Goal: Transaction & Acquisition: Purchase product/service

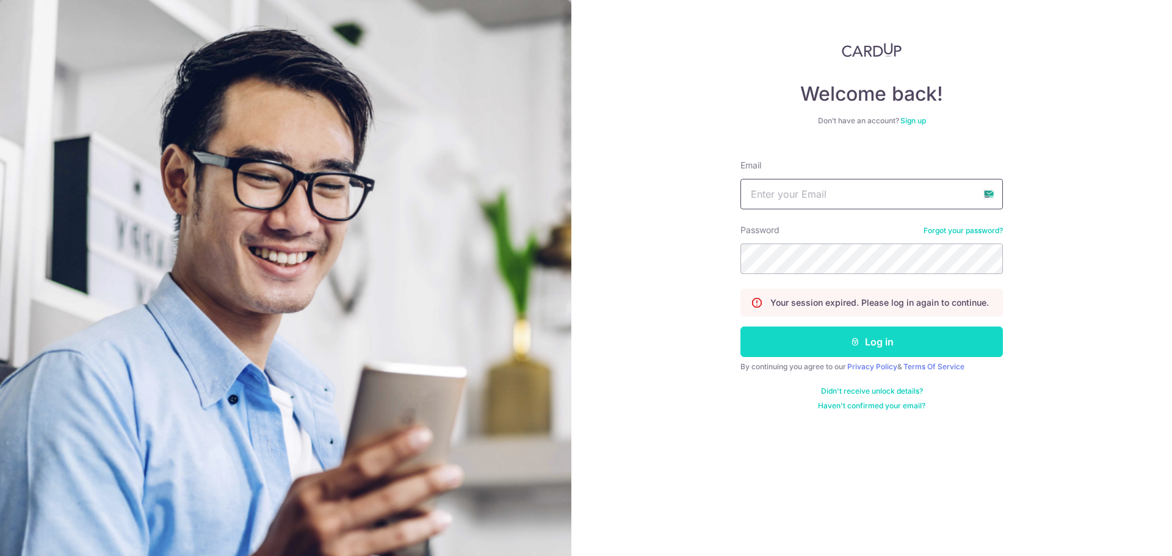
type input "zhangjunjiejay@gmail.com"
click at [932, 356] on button "Log in" at bounding box center [872, 342] width 263 height 31
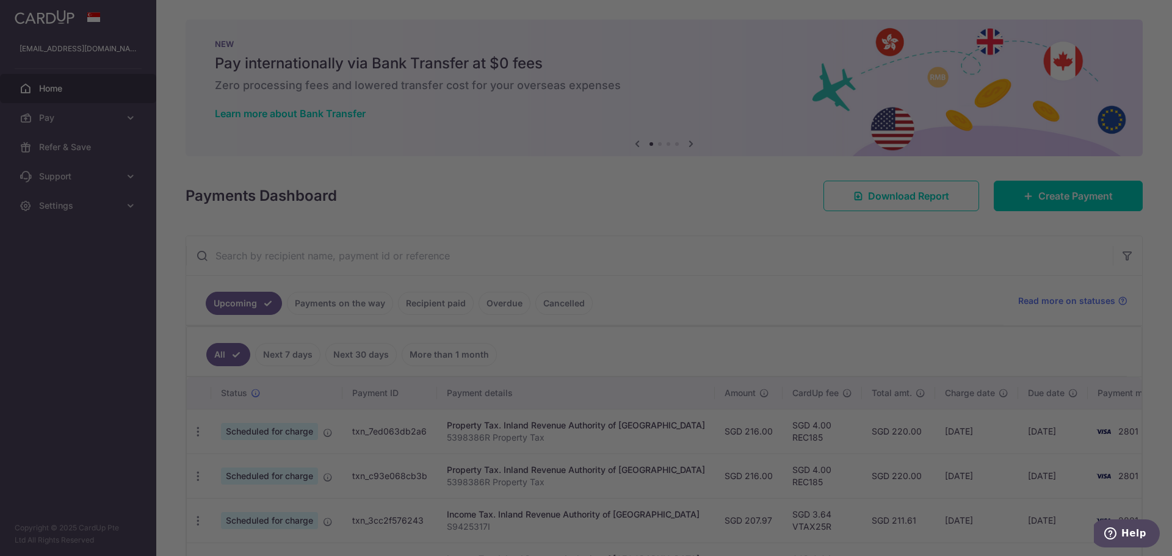
click at [1054, 196] on div at bounding box center [592, 281] width 1184 height 562
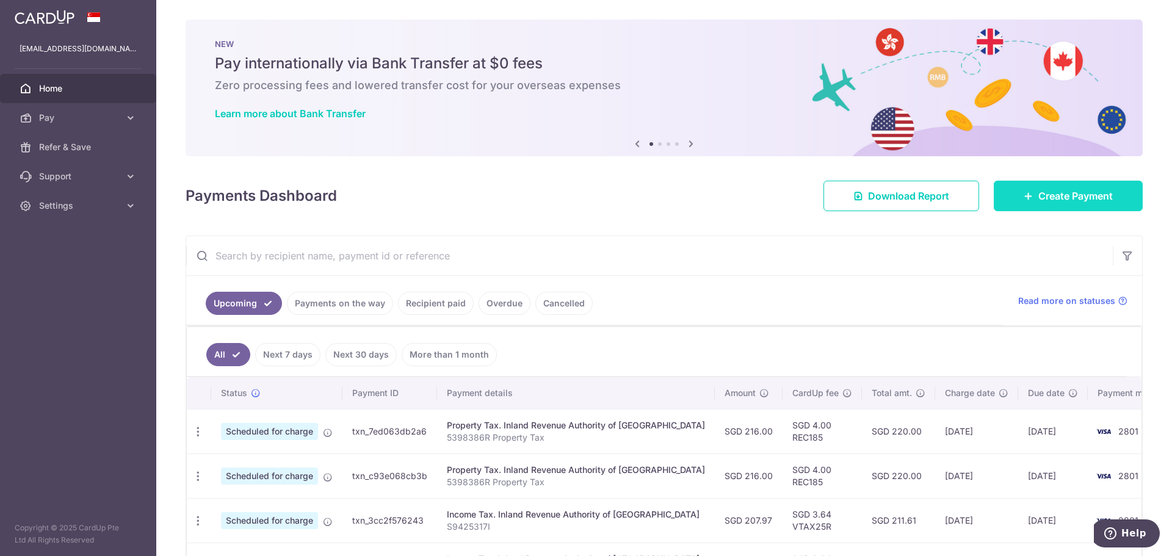
click at [1082, 203] on span "Create Payment" at bounding box center [1076, 196] width 74 height 15
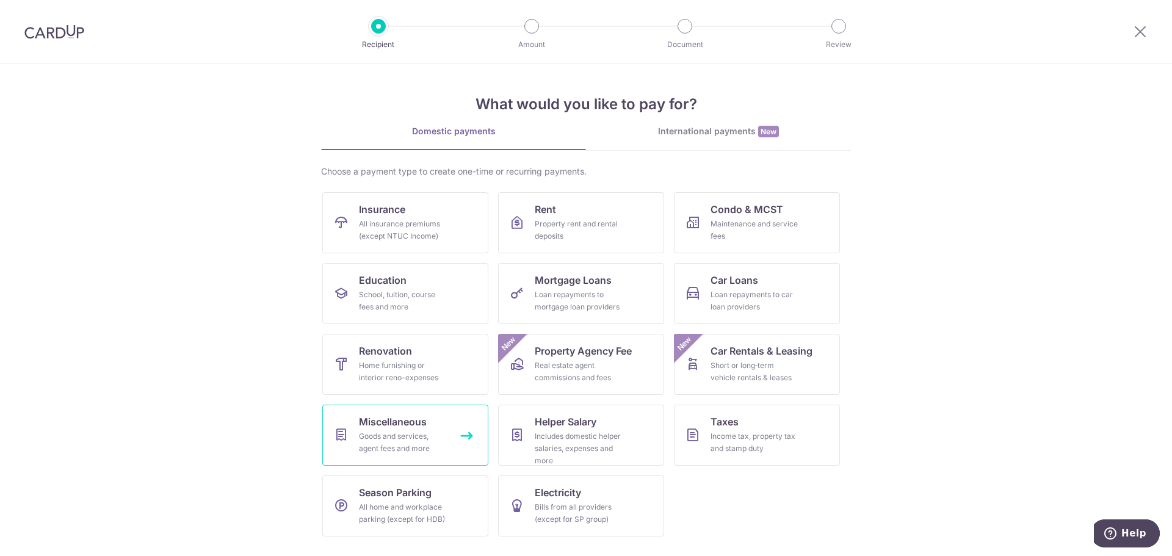
click at [394, 421] on span "Miscellaneous" at bounding box center [393, 422] width 68 height 15
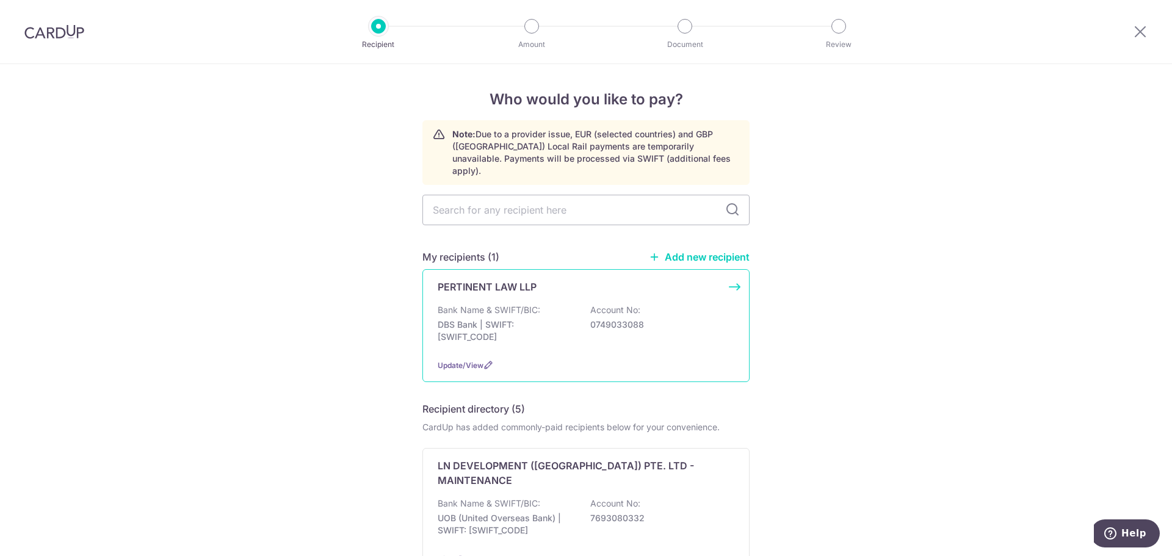
click at [496, 325] on p "DBS Bank | SWIFT: DBSSSGSGXXX" at bounding box center [506, 331] width 137 height 24
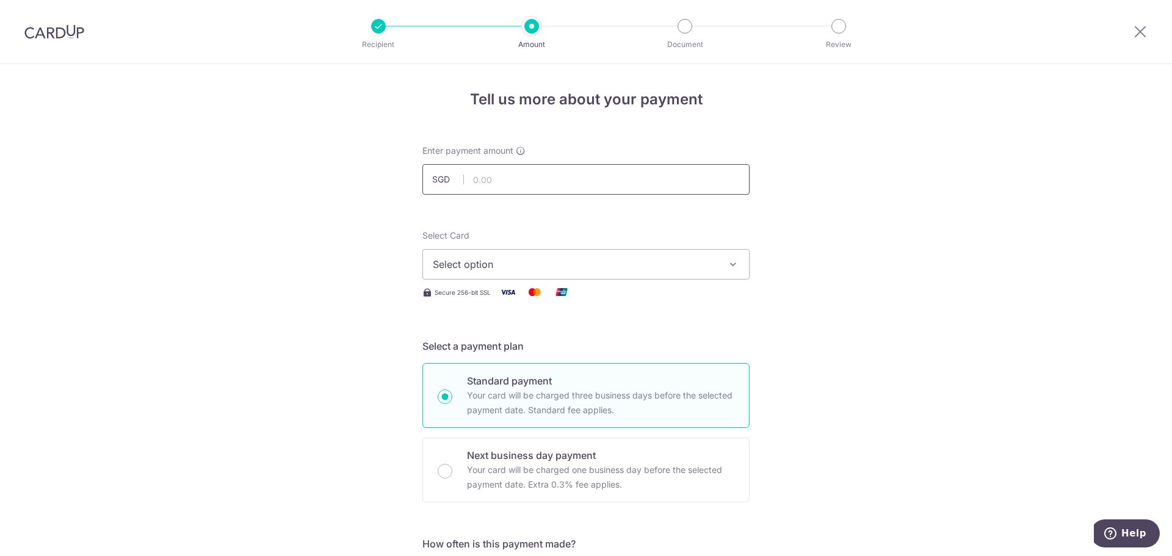
click at [513, 181] on input "text" at bounding box center [585, 179] width 327 height 31
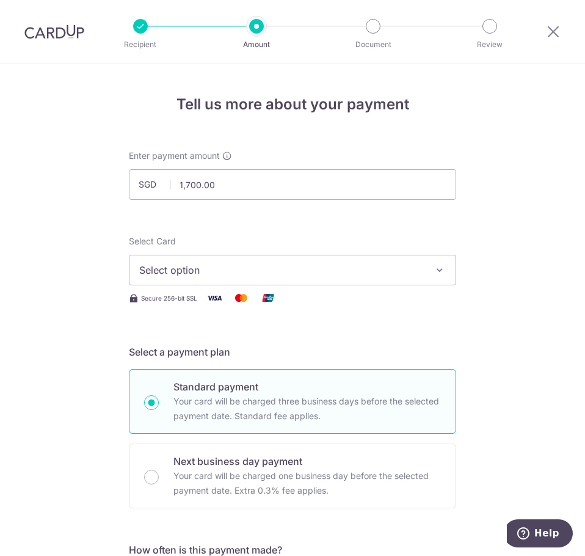
type input "1,700.00"
click at [209, 277] on button "Select option" at bounding box center [292, 270] width 327 height 31
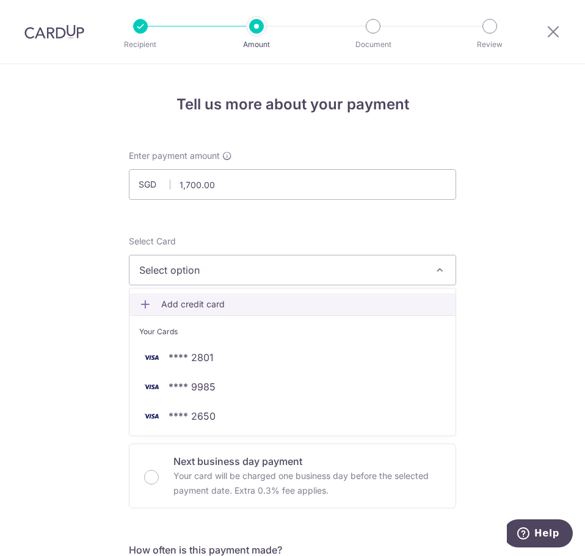
click at [207, 307] on span "Add credit card" at bounding box center [303, 304] width 285 height 12
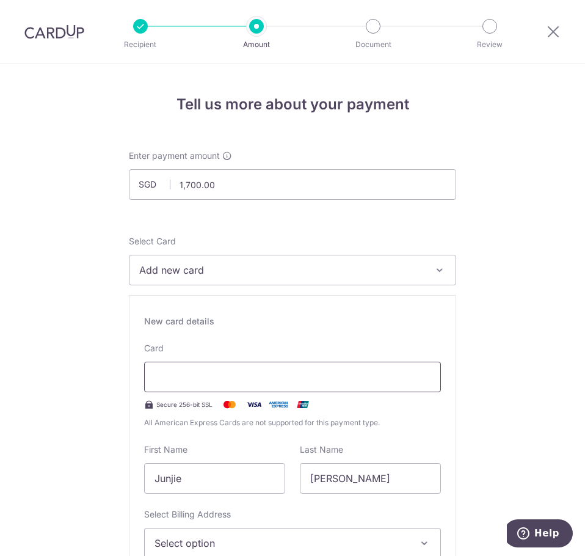
scroll to position [163, 0]
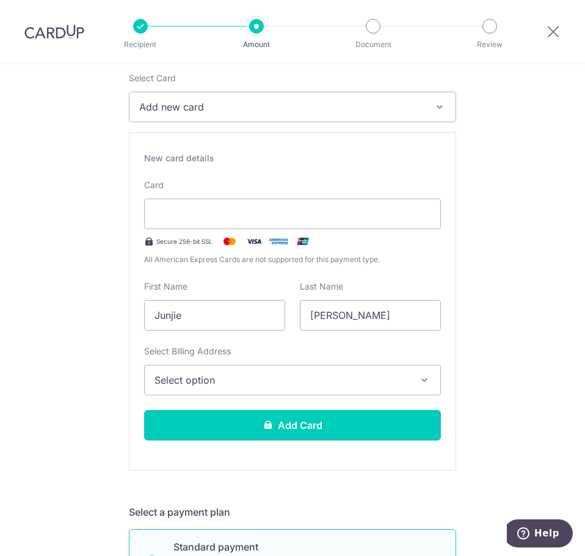
click at [272, 379] on span "Select option" at bounding box center [281, 379] width 254 height 15
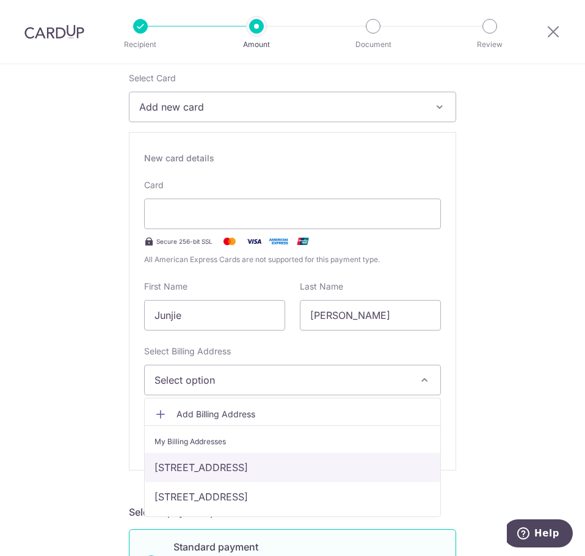
drag, startPoint x: 214, startPoint y: 465, endPoint x: 217, endPoint y: 453, distance: 11.9
click at [214, 465] on link "[STREET_ADDRESS]" at bounding box center [292, 466] width 295 height 29
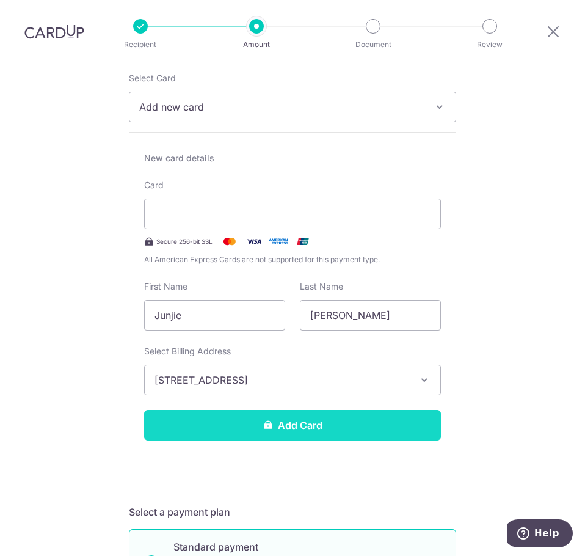
click at [227, 429] on button "Add Card" at bounding box center [292, 425] width 297 height 31
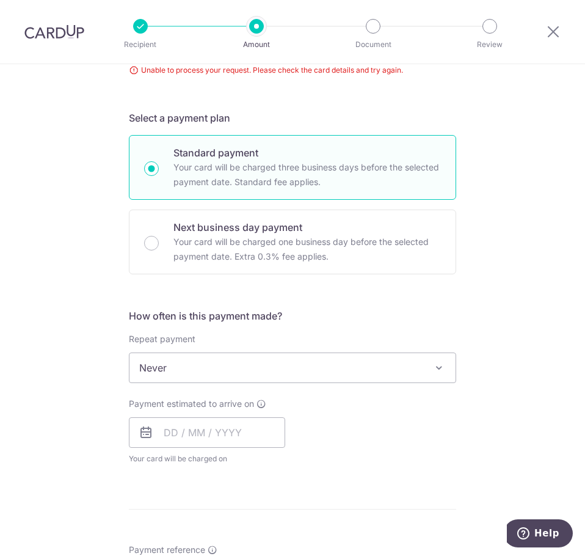
scroll to position [2, 0]
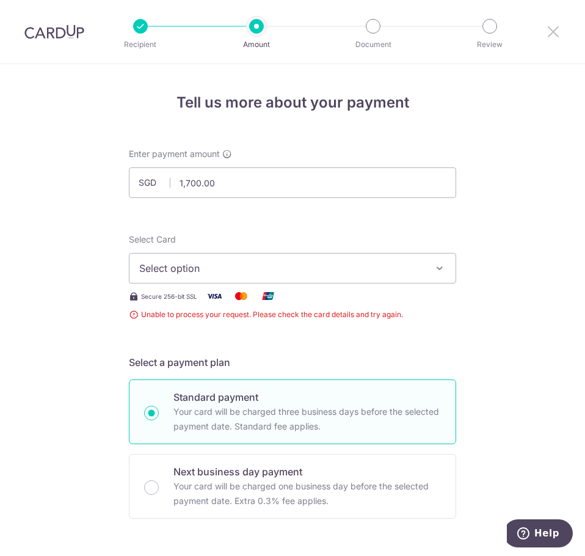
click at [559, 29] on icon at bounding box center [553, 31] width 15 height 15
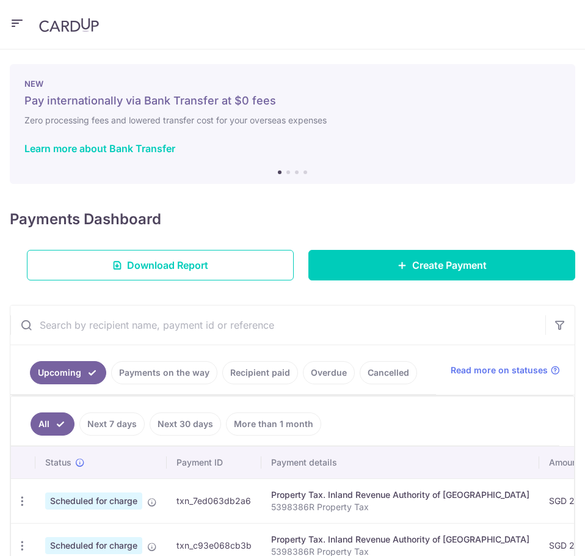
click at [17, 22] on icon "button" at bounding box center [17, 23] width 15 height 15
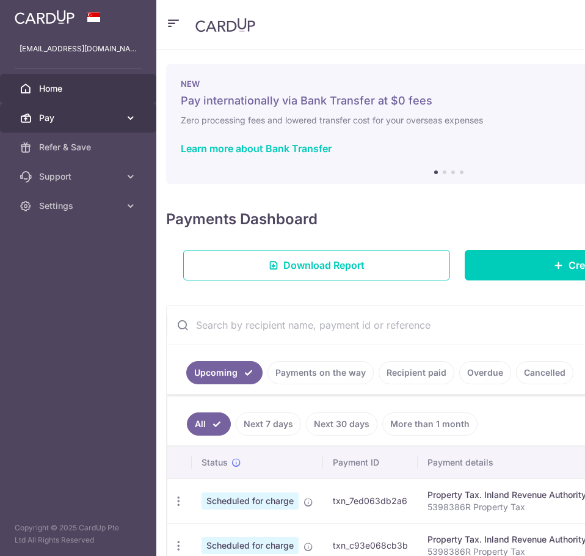
click at [99, 114] on span "Pay" at bounding box center [79, 118] width 81 height 12
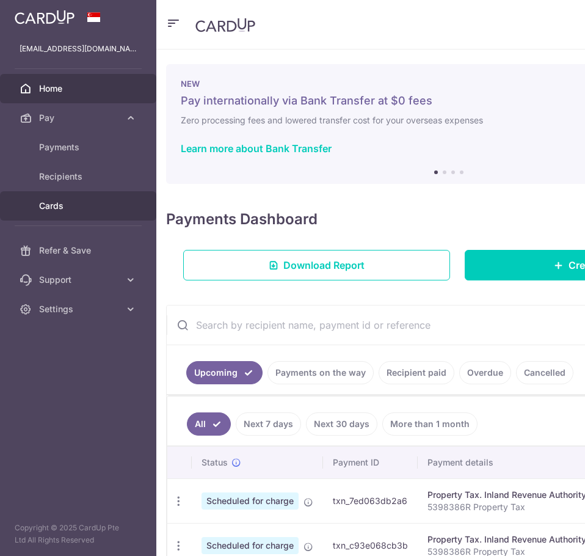
click at [71, 196] on link "Cards" at bounding box center [78, 205] width 156 height 29
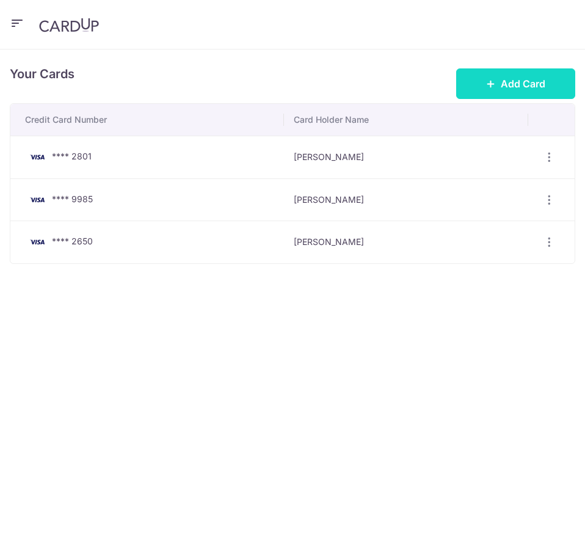
click at [529, 89] on span "Add Card" at bounding box center [523, 83] width 45 height 15
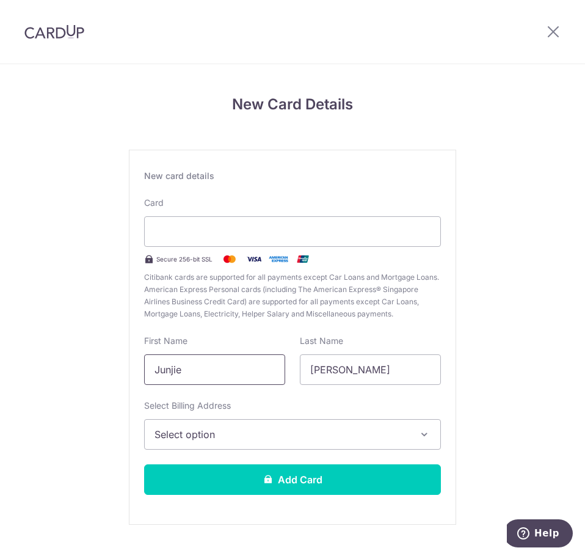
scroll to position [26, 0]
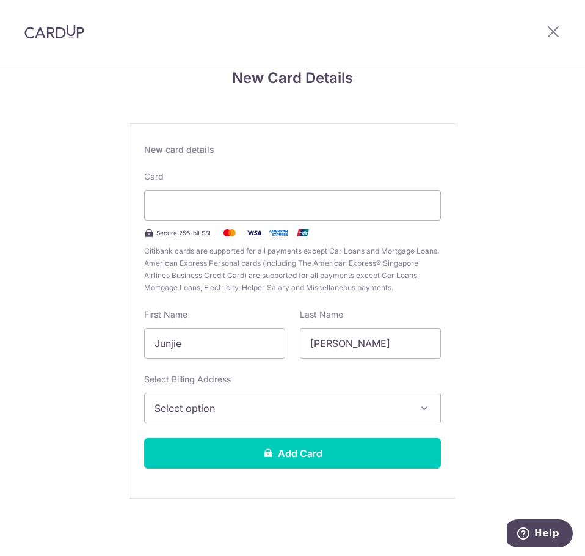
click at [264, 412] on span "Select option" at bounding box center [281, 408] width 254 height 15
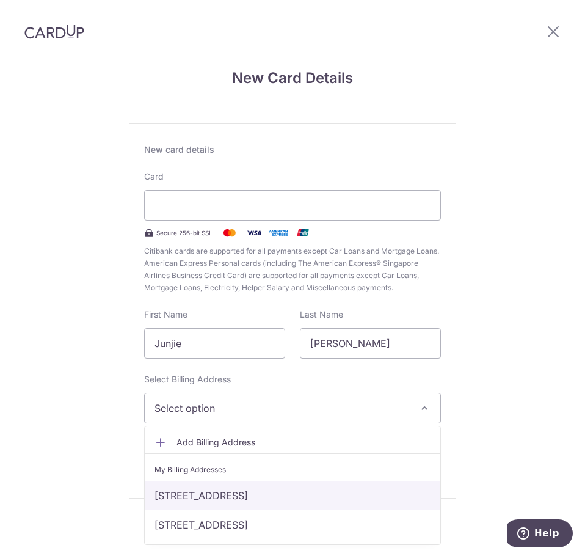
click at [195, 496] on link "[STREET_ADDRESS]" at bounding box center [292, 494] width 295 height 29
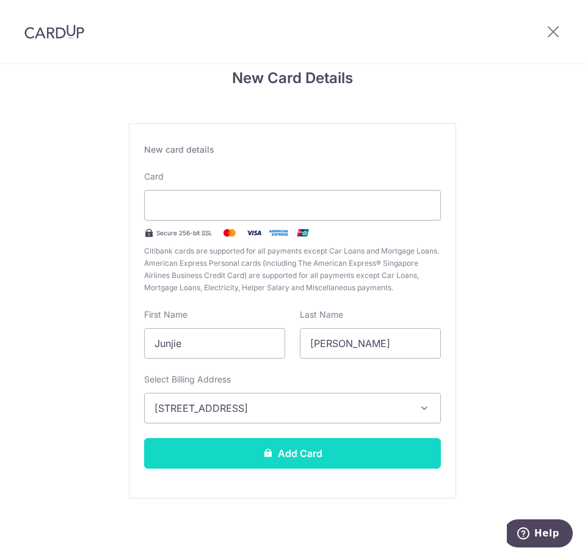
click at [221, 458] on button "Add Card" at bounding box center [292, 453] width 297 height 31
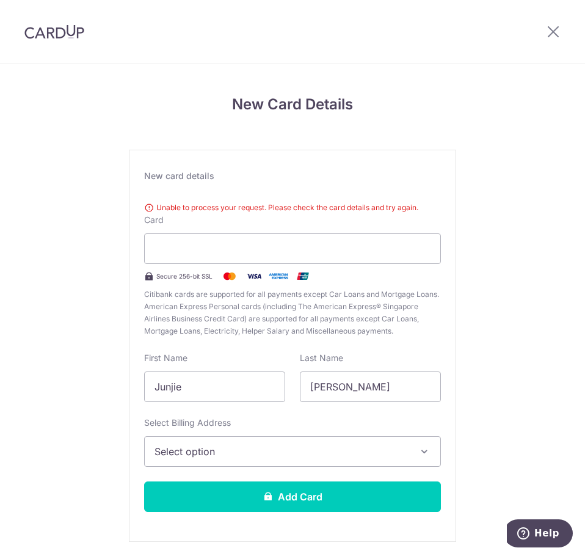
scroll to position [43, 0]
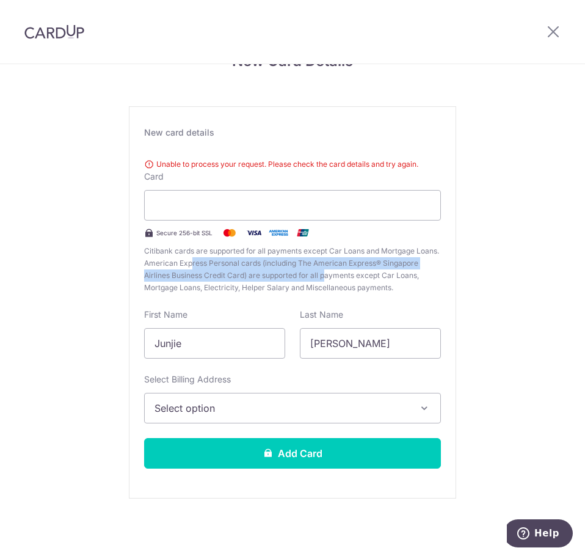
drag, startPoint x: 190, startPoint y: 267, endPoint x: 325, endPoint y: 271, distance: 135.0
click at [325, 271] on span "Citibank cards are supported for all payments except Car Loans and Mortgage Loa…" at bounding box center [292, 269] width 297 height 49
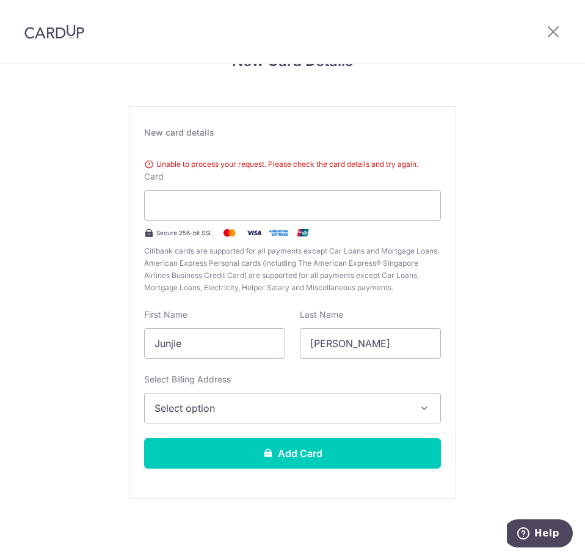
click at [463, 304] on div "New Card Details New card details Unable to process your request. Please check …" at bounding box center [292, 288] width 585 height 535
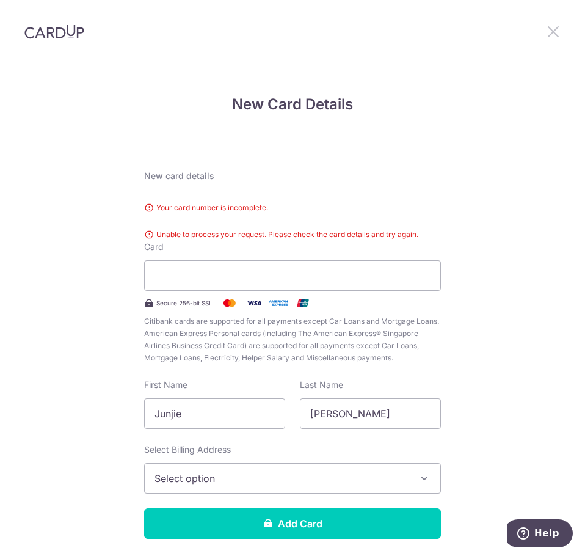
click at [548, 31] on icon at bounding box center [553, 31] width 15 height 15
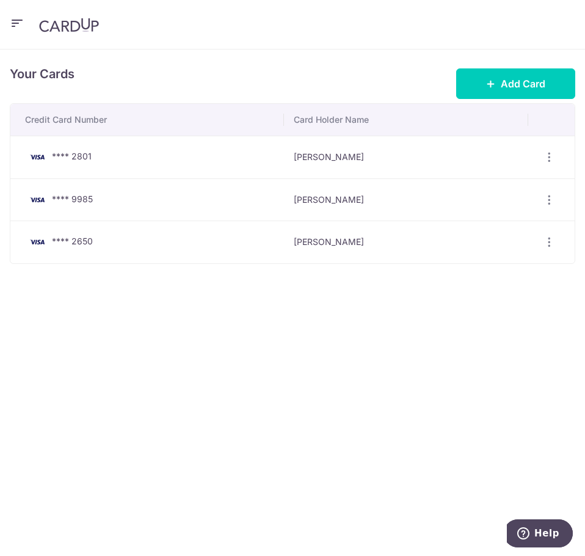
click at [20, 26] on icon "button" at bounding box center [17, 23] width 15 height 15
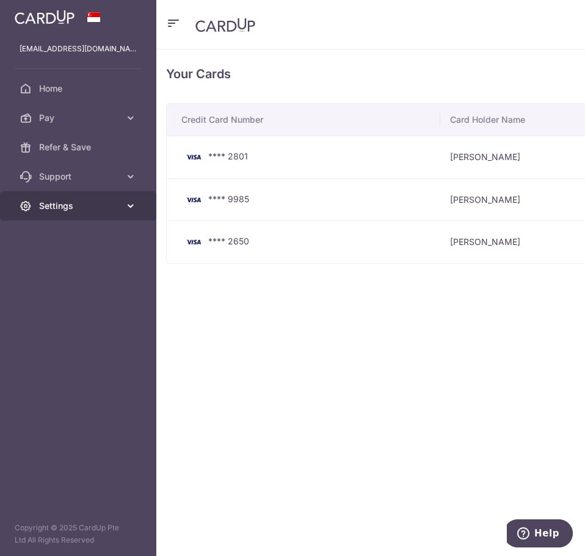
click at [116, 206] on span "Settings" at bounding box center [79, 206] width 81 height 12
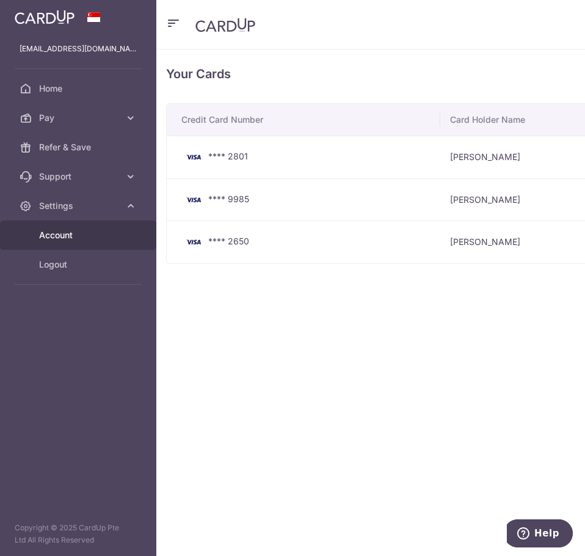
click at [72, 242] on link "Account" at bounding box center [78, 234] width 156 height 29
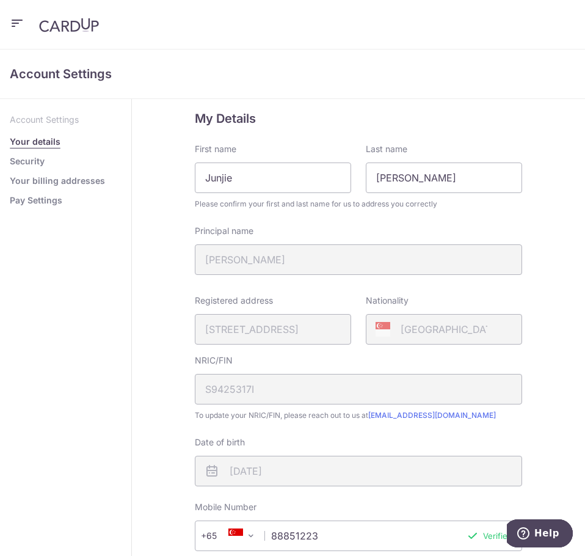
click at [86, 182] on link "Your billing addresses" at bounding box center [57, 181] width 95 height 12
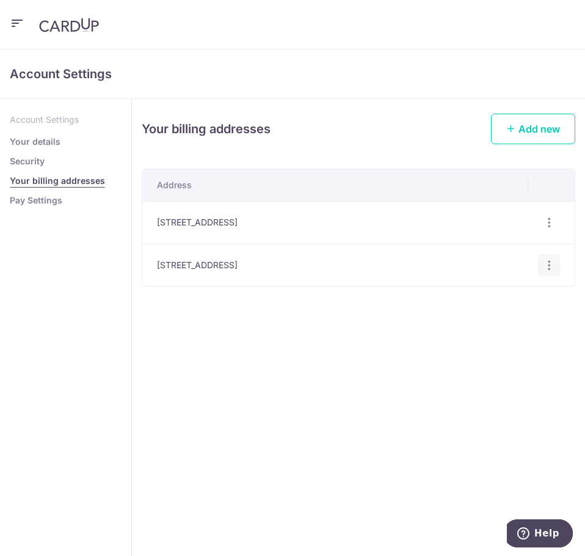
click at [551, 269] on icon "button" at bounding box center [549, 265] width 13 height 13
click at [527, 299] on span "Edit address" at bounding box center [507, 298] width 83 height 15
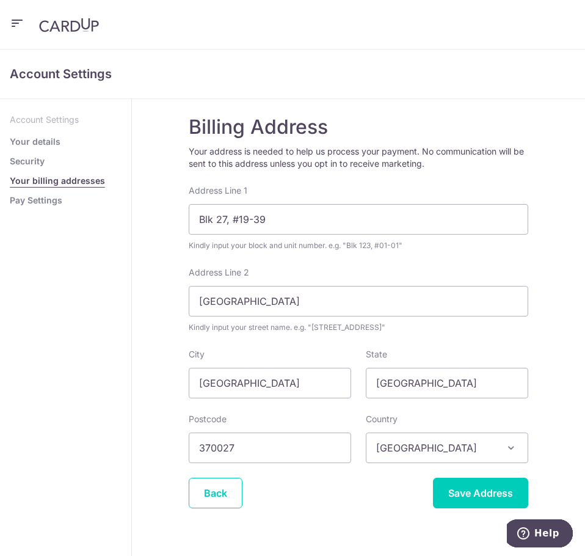
click at [303, 198] on div "Address Line 1 Blk 27, #19-39 Kindly input your block and unit number. e.g. "Bl…" at bounding box center [358, 217] width 339 height 67
click at [297, 226] on input "Blk 27, #19-39" at bounding box center [358, 219] width 339 height 31
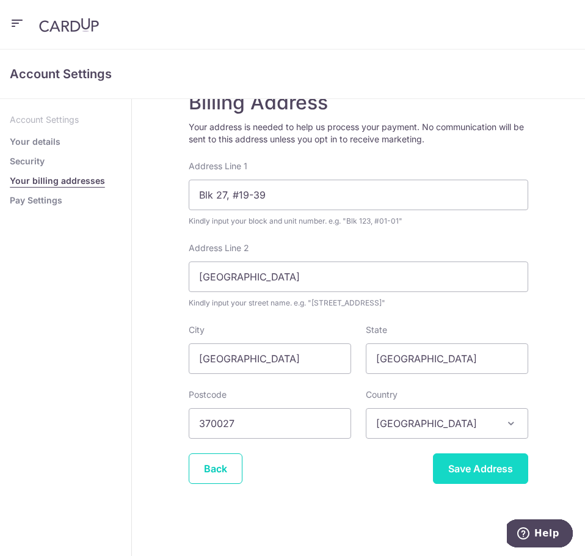
click at [483, 470] on input "Save Address" at bounding box center [480, 468] width 95 height 31
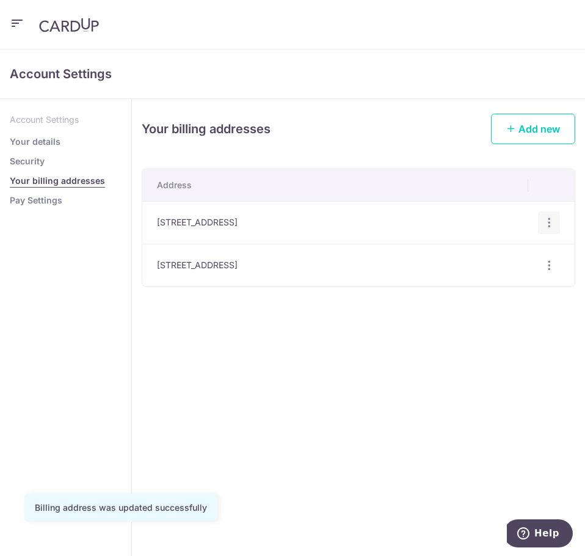
click at [551, 222] on icon "button" at bounding box center [549, 222] width 13 height 13
click at [488, 291] on span "Delete address" at bounding box center [507, 285] width 83 height 15
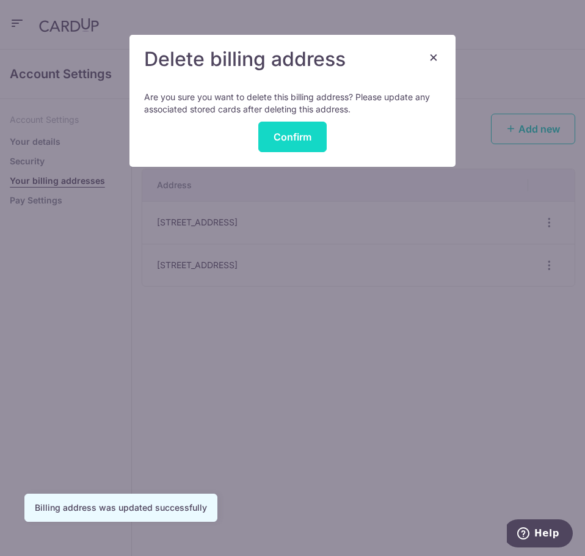
click at [296, 146] on button "Confirm" at bounding box center [292, 136] width 68 height 31
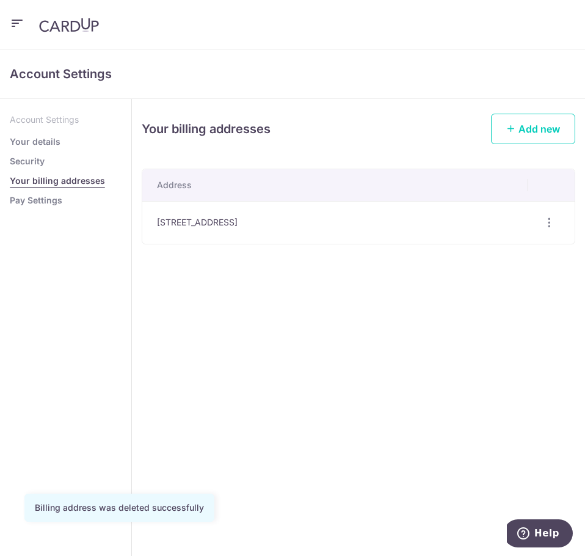
click at [18, 25] on icon "button" at bounding box center [17, 23] width 15 height 15
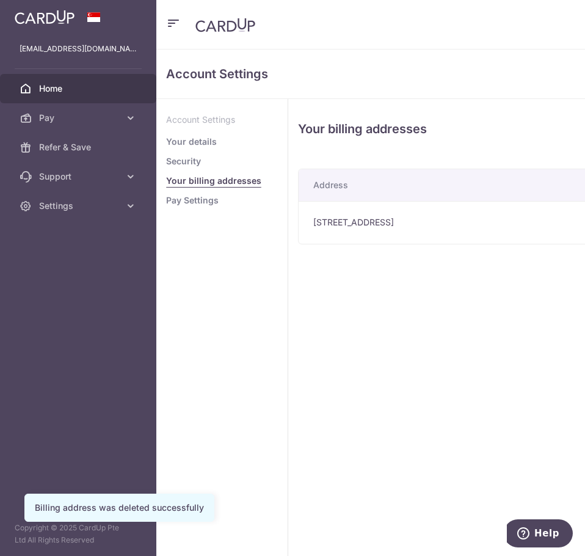
click at [24, 97] on link "Home" at bounding box center [78, 88] width 156 height 29
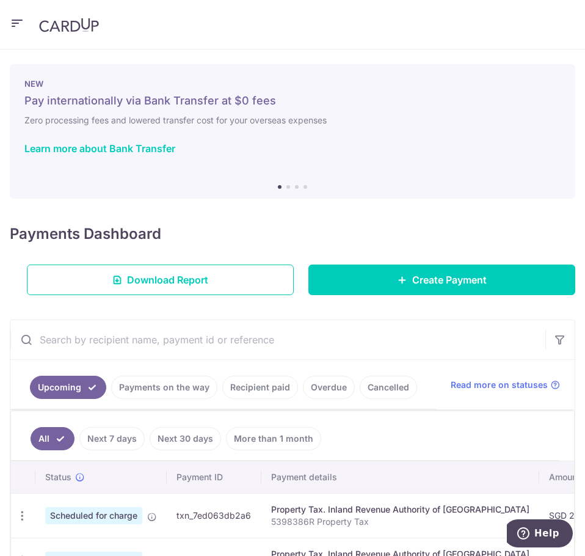
click at [19, 24] on icon "button" at bounding box center [17, 23] width 15 height 15
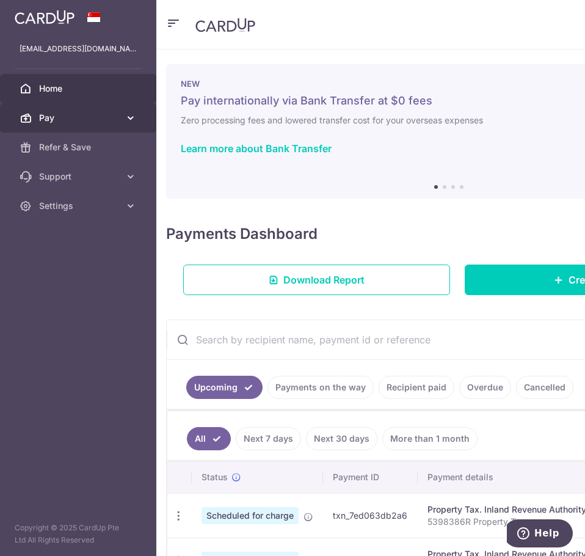
click at [45, 114] on span "Pay" at bounding box center [79, 118] width 81 height 12
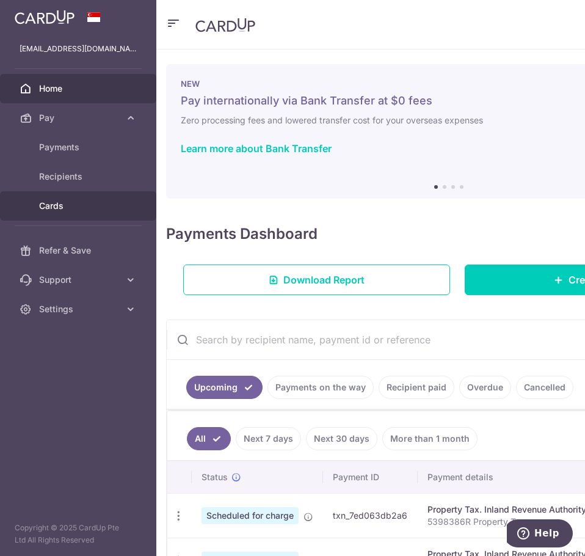
click at [60, 212] on link "Cards" at bounding box center [78, 205] width 156 height 29
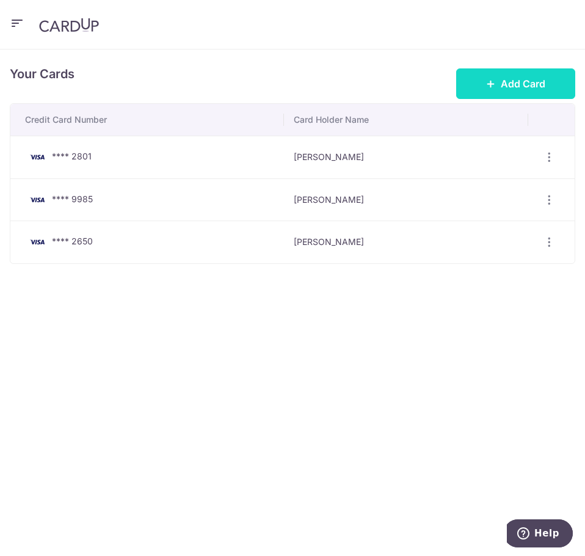
click at [529, 81] on span "Add Card" at bounding box center [523, 83] width 45 height 15
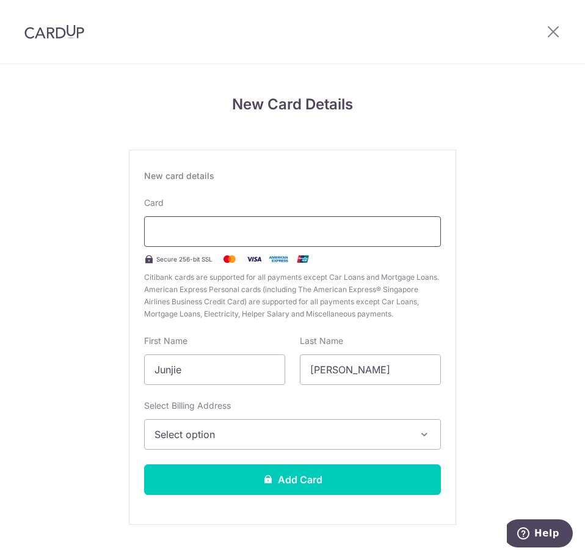
click at [259, 221] on div at bounding box center [292, 231] width 297 height 31
click at [289, 440] on span "Select option" at bounding box center [281, 434] width 254 height 15
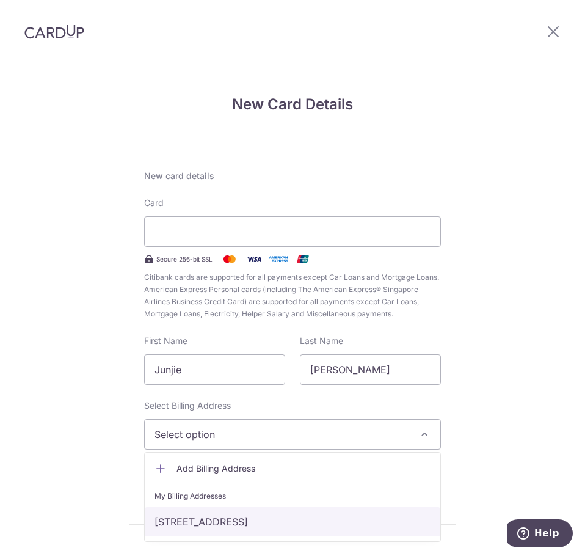
click at [201, 523] on link "[STREET_ADDRESS]" at bounding box center [292, 521] width 295 height 29
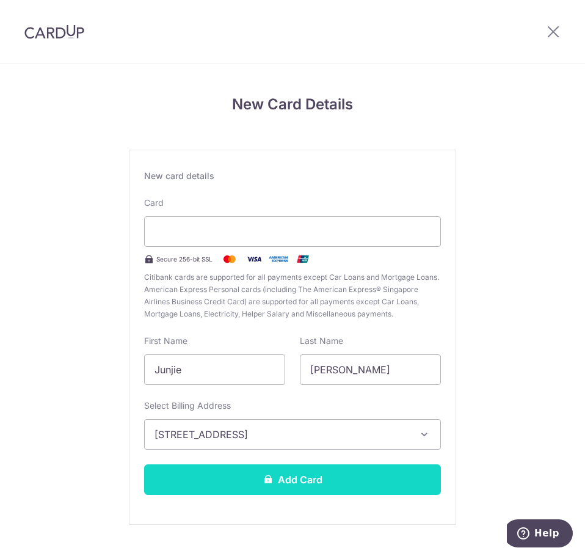
click at [246, 471] on button "Add Card" at bounding box center [292, 479] width 297 height 31
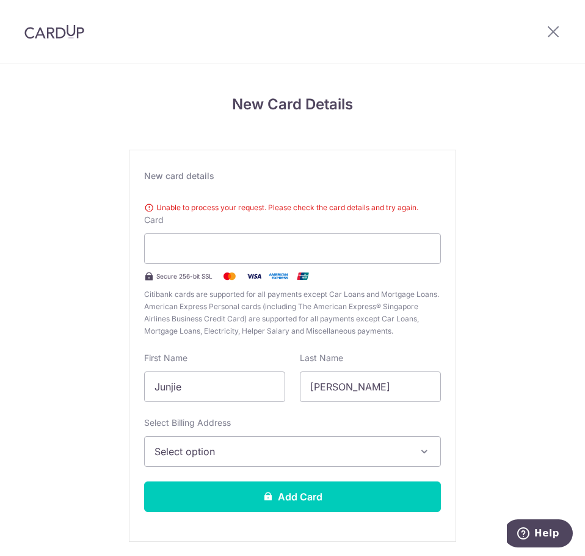
scroll to position [43, 0]
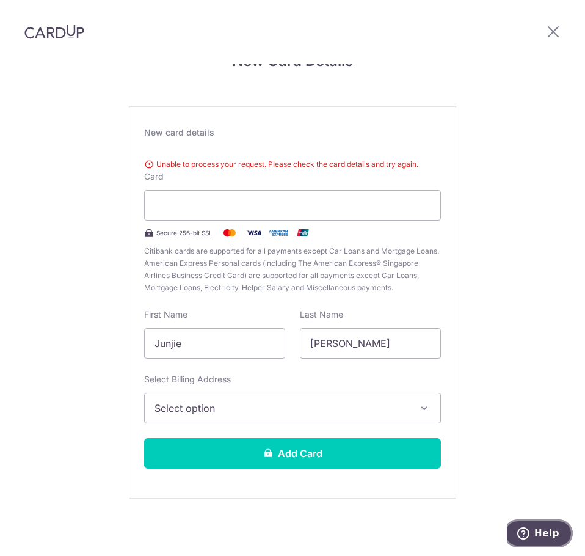
click at [523, 531] on icon "Help" at bounding box center [523, 533] width 12 height 12
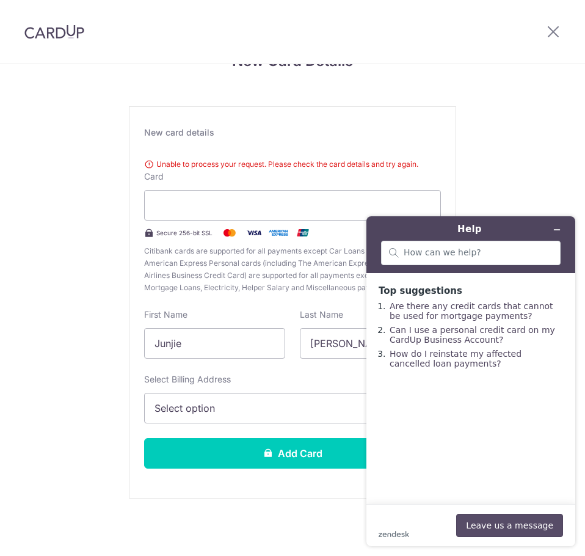
click at [506, 532] on button "Leave us a message" at bounding box center [509, 524] width 107 height 23
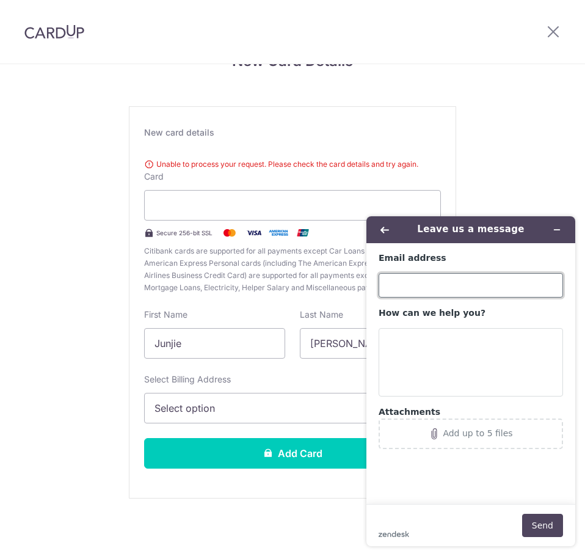
click at [468, 281] on input "Email address" at bounding box center [471, 285] width 184 height 24
type input "[EMAIL_ADDRESS][DOMAIN_NAME]"
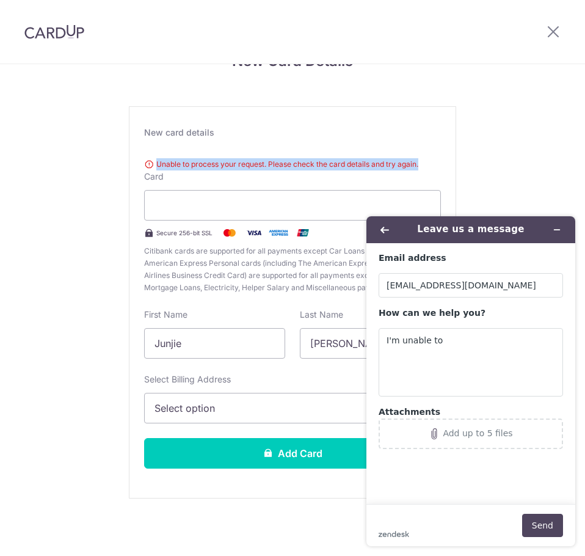
drag, startPoint x: 432, startPoint y: 164, endPoint x: 154, endPoint y: 165, distance: 277.8
click at [154, 165] on div "Unable to process your request. Please check the card details and try again." at bounding box center [292, 164] width 297 height 12
copy div "Unable to process your request. Please check the card details and try again."
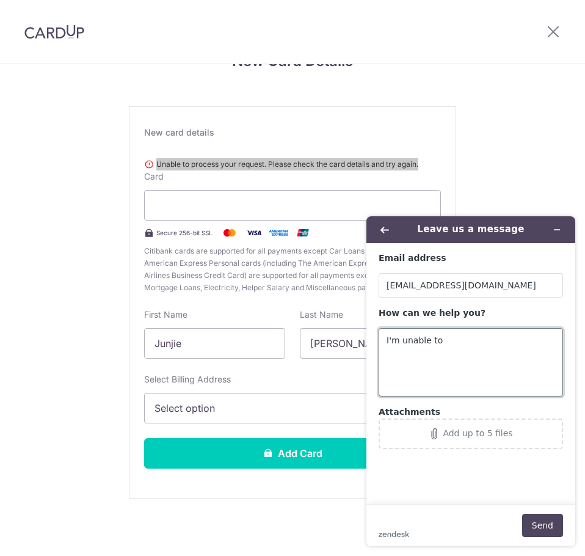
click at [476, 338] on textarea "I'm unable to" at bounding box center [471, 362] width 184 height 68
paste textarea "Unable to process your request. Please check the card details and try again."
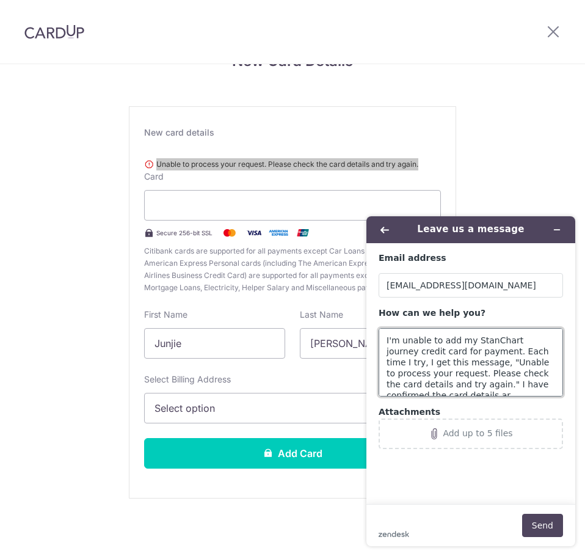
scroll to position [5, 0]
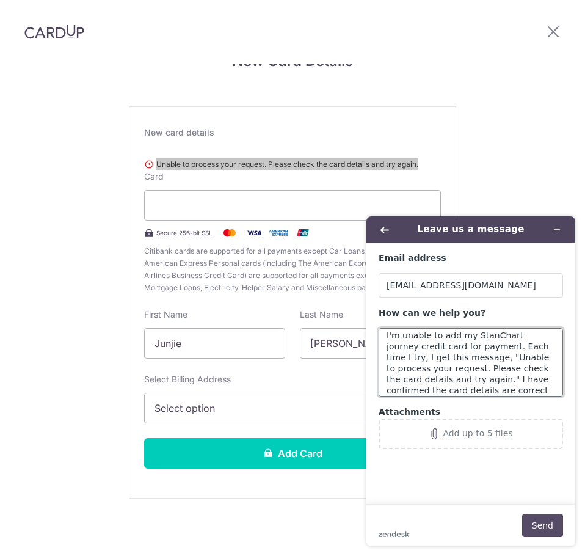
type textarea "I'm unable to add my StanChart journey credit card for payment. Each time I try…"
click at [534, 517] on button "Send" at bounding box center [542, 524] width 41 height 23
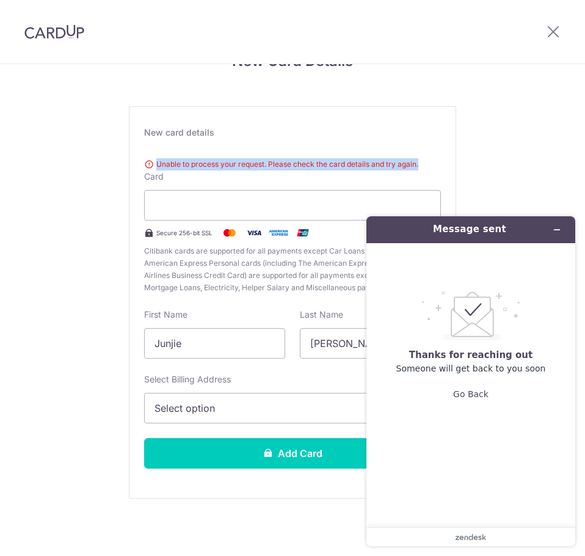
click at [223, 404] on span "Select option" at bounding box center [281, 408] width 254 height 15
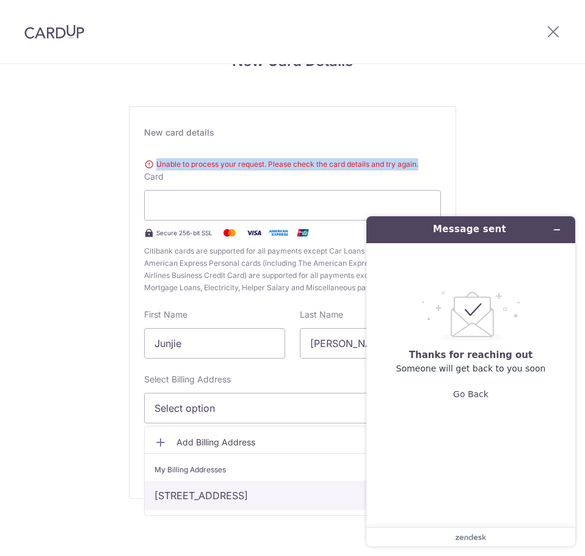
click at [184, 498] on link "Blk 27, #19-39, Balam Road, Singapore, Singapore, Singapore-370027" at bounding box center [292, 494] width 295 height 29
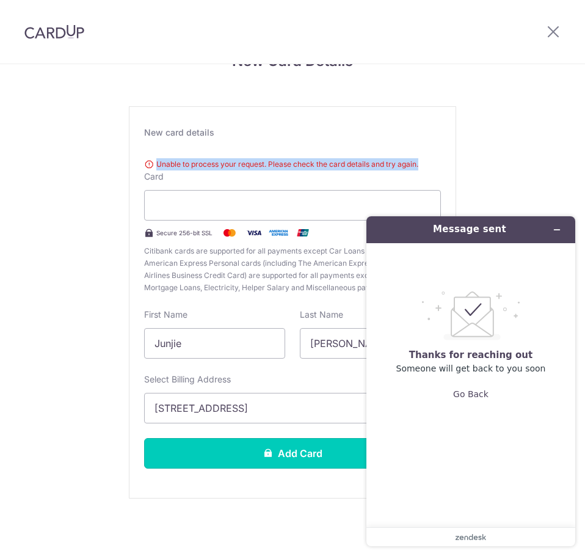
click at [205, 460] on button "Add Card" at bounding box center [292, 453] width 297 height 31
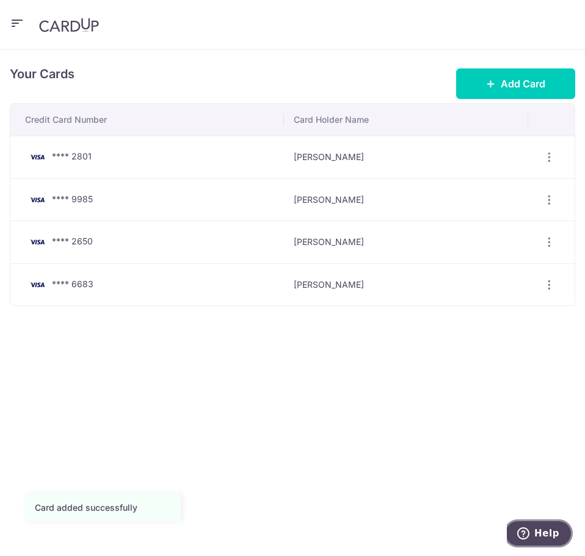
click at [550, 530] on span "Help" at bounding box center [546, 533] width 25 height 11
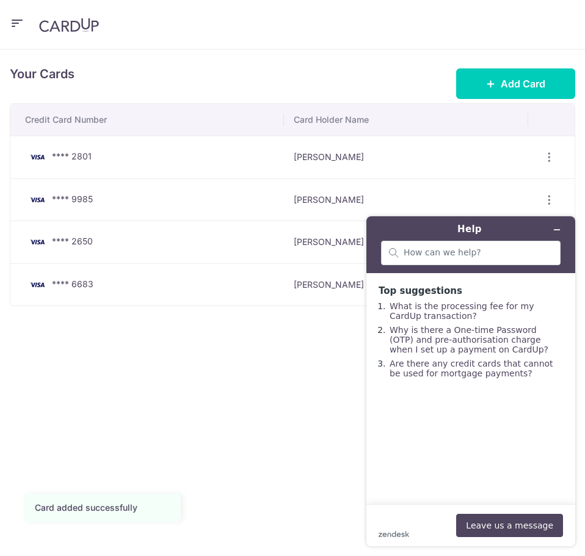
click at [297, 383] on div "Your Cards Add Card Credit Card Number Card Holder Name **** 2801 [PERSON_NAME]…" at bounding box center [292, 302] width 585 height 506
click at [17, 24] on icon "button" at bounding box center [17, 23] width 15 height 15
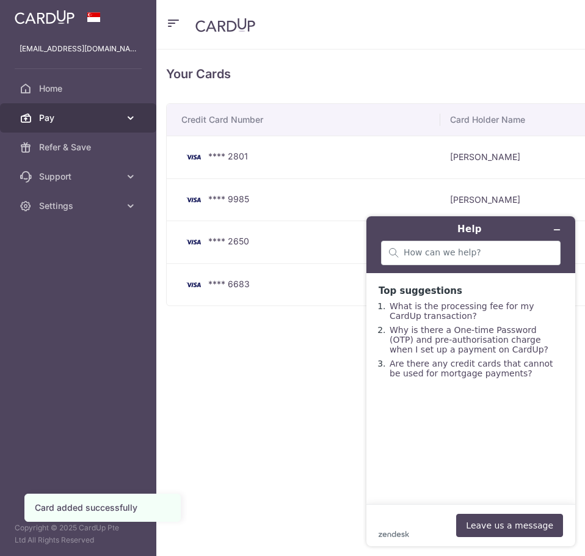
click at [35, 119] on link "Pay" at bounding box center [78, 117] width 156 height 29
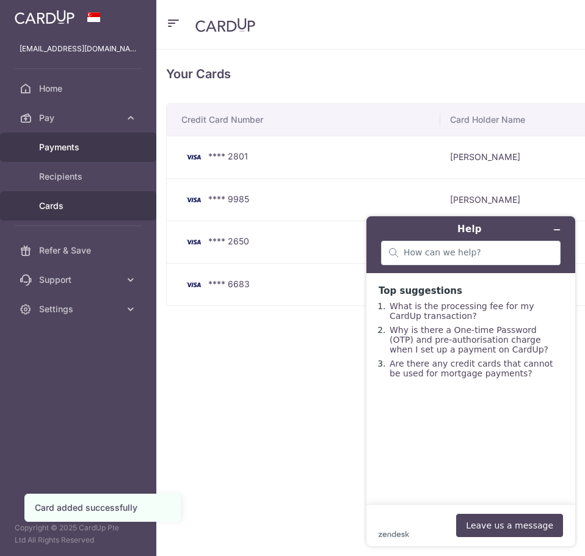
click at [42, 145] on span "Payments" at bounding box center [79, 147] width 81 height 12
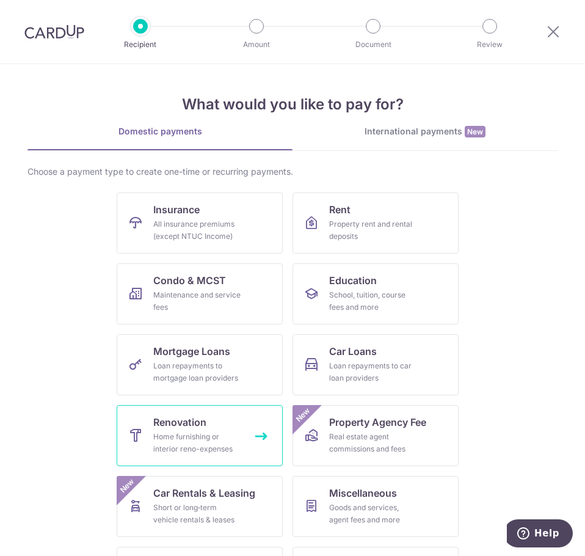
click at [167, 446] on div "Home furnishing or interior reno-expenses" at bounding box center [197, 442] width 88 height 24
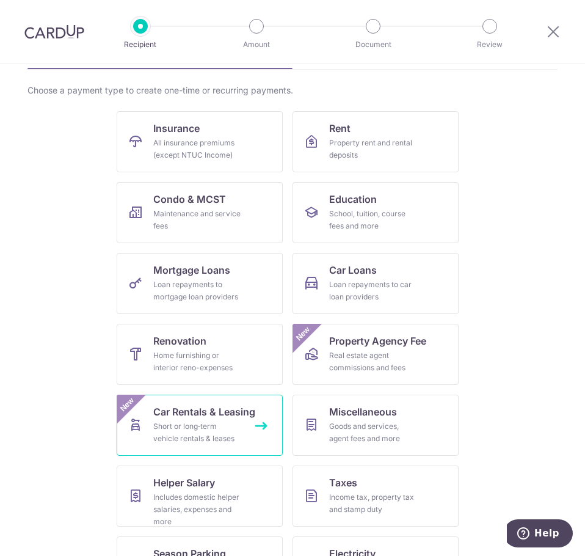
scroll to position [132, 0]
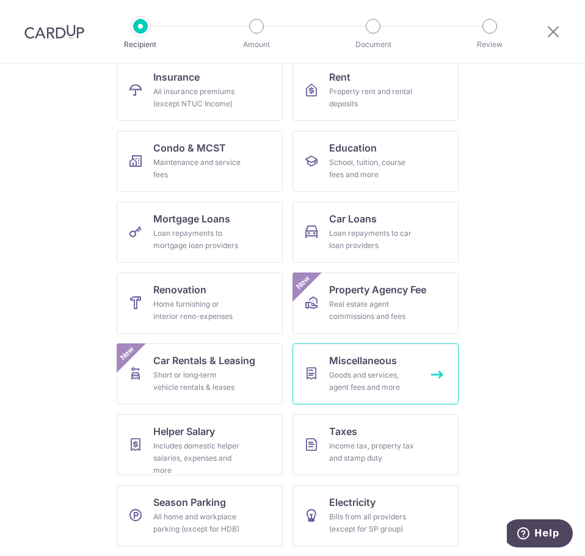
click at [356, 384] on div "Goods and services, agent fees and more" at bounding box center [373, 381] width 88 height 24
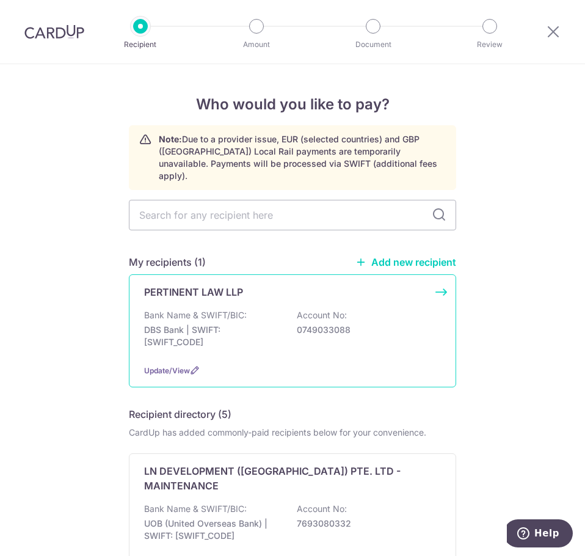
click at [236, 292] on div "PERTINENT LAW LLP Bank Name & SWIFT/BIC: DBS Bank | SWIFT: [SWIFT_CODE] Account…" at bounding box center [292, 330] width 327 height 113
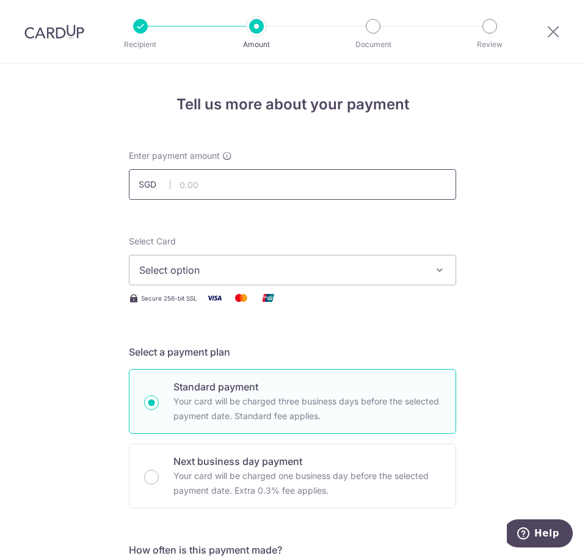
click at [258, 189] on input "text" at bounding box center [292, 184] width 327 height 31
type input "1,700.00"
click at [228, 283] on button "Select option" at bounding box center [292, 270] width 327 height 31
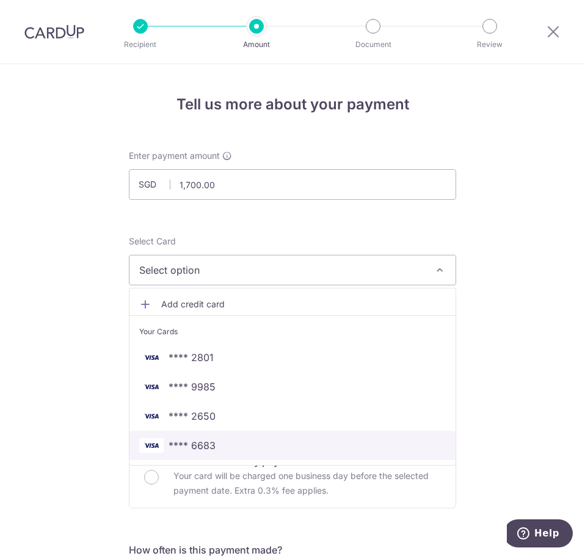
click at [200, 441] on span "**** 6683" at bounding box center [192, 445] width 47 height 15
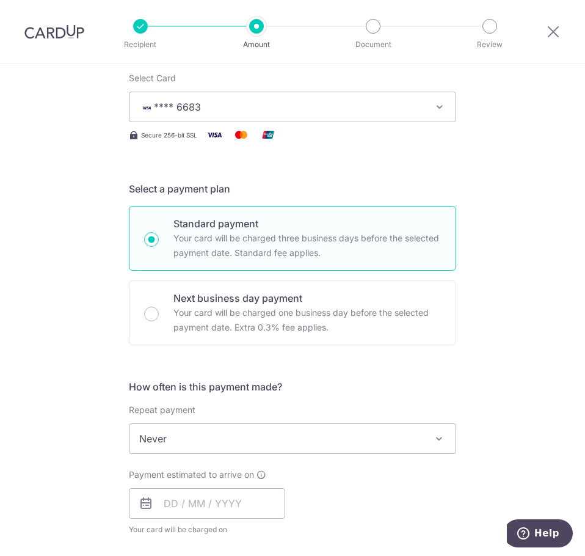
scroll to position [325, 0]
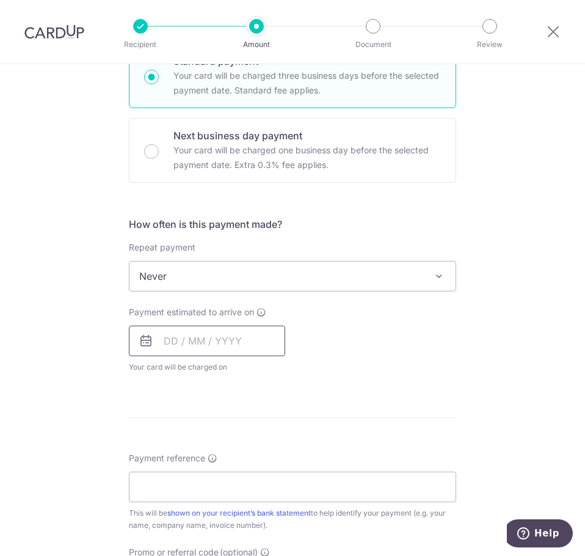
click at [176, 347] on input "text" at bounding box center [207, 340] width 156 height 31
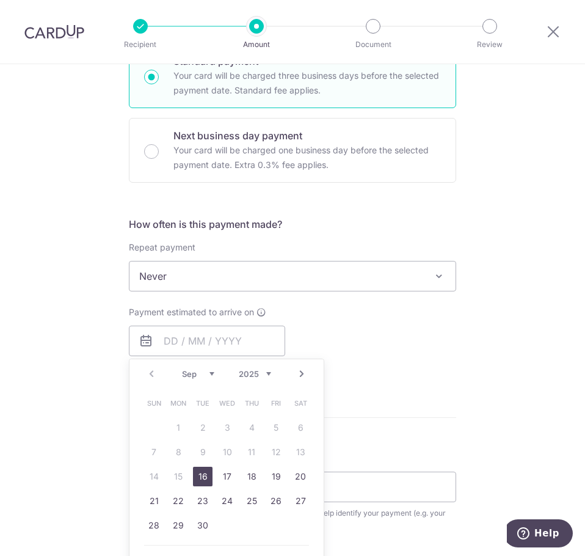
click at [200, 476] on link "16" at bounding box center [203, 476] width 20 height 20
type input "16/09/2025"
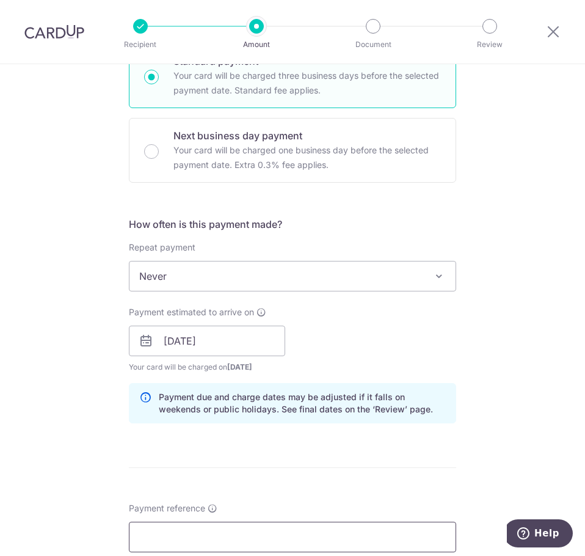
scroll to position [488, 0]
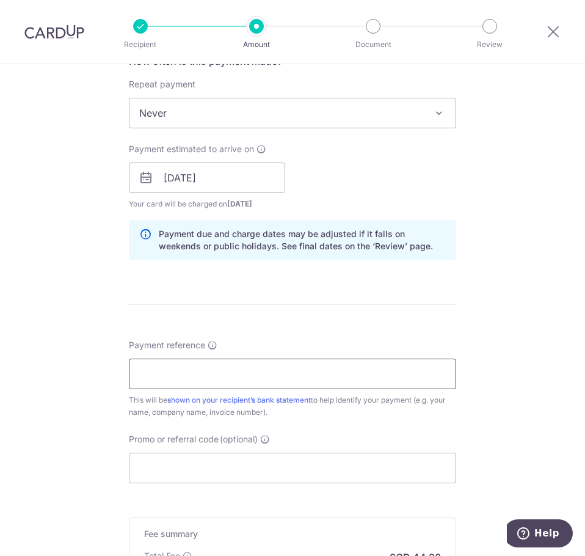
click at [199, 374] on input "Payment reference" at bounding box center [292, 373] width 327 height 31
click at [206, 372] on input "Payment reference" at bounding box center [292, 373] width 327 height 31
click at [275, 380] on input "963 Upp Changi Rd 03-22" at bounding box center [292, 373] width 327 height 31
paste input "er Changi Road North #03-22"
click at [184, 377] on input "963 Upper Changi Road North #03-22" at bounding box center [292, 373] width 327 height 31
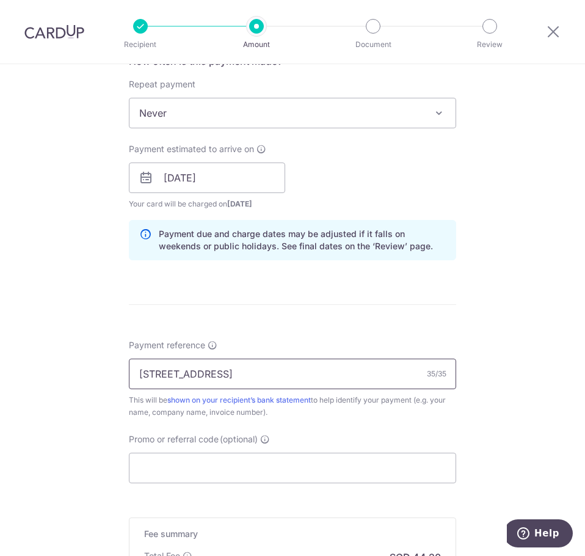
click at [187, 377] on input "963 Upper Changi Road North #03-22" at bounding box center [292, 373] width 327 height 31
click at [233, 375] on input "963 Upp Changi Road North #03-22" at bounding box center [292, 373] width 327 height 31
click at [247, 375] on input "963 Upp Changi Rd North #03-22" at bounding box center [292, 373] width 327 height 31
click at [255, 371] on input "963 Upp Changi Rd Nth #03-22" at bounding box center [292, 373] width 327 height 31
click at [338, 381] on input "963 Upp Changi Rd Nth 03-22" at bounding box center [292, 373] width 327 height 31
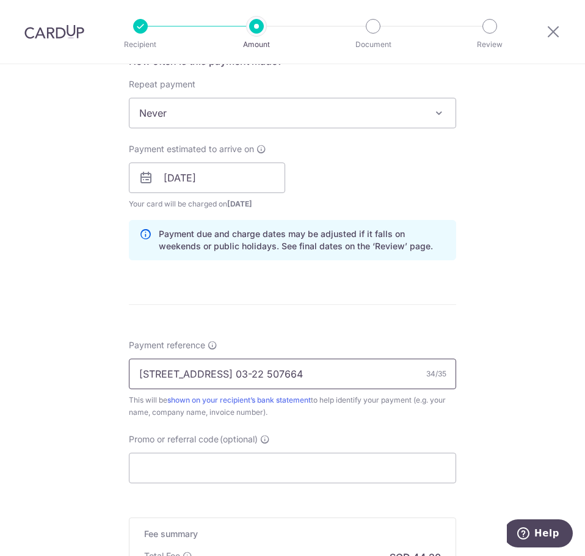
click at [281, 371] on input "963 Upp Changi Rd Nth 03-22 507664" at bounding box center [292, 373] width 327 height 31
type input "963 Upp Changi Rd Nth 03-22 S507664"
click at [281, 459] on input "Promo or referral code (optional)" at bounding box center [292, 467] width 327 height 31
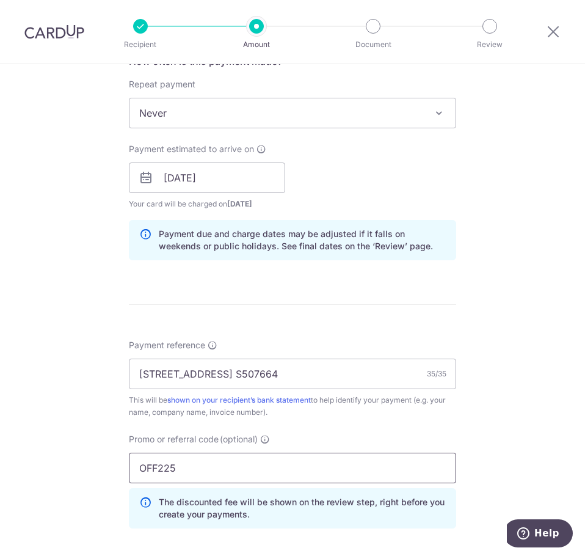
type input "OFF225"
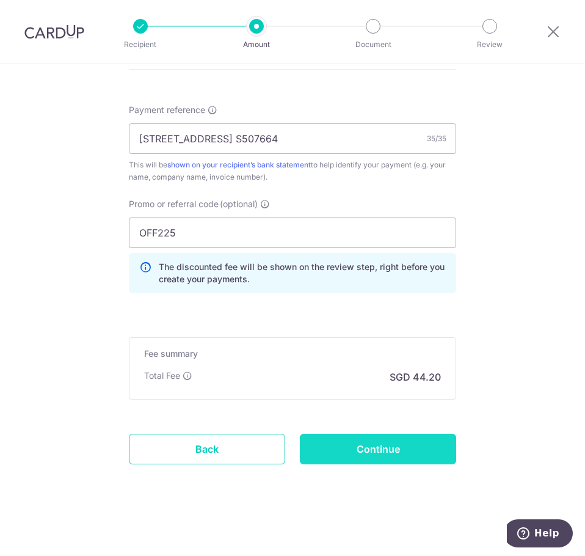
click at [421, 439] on input "Continue" at bounding box center [378, 448] width 156 height 31
type input "Create Schedule"
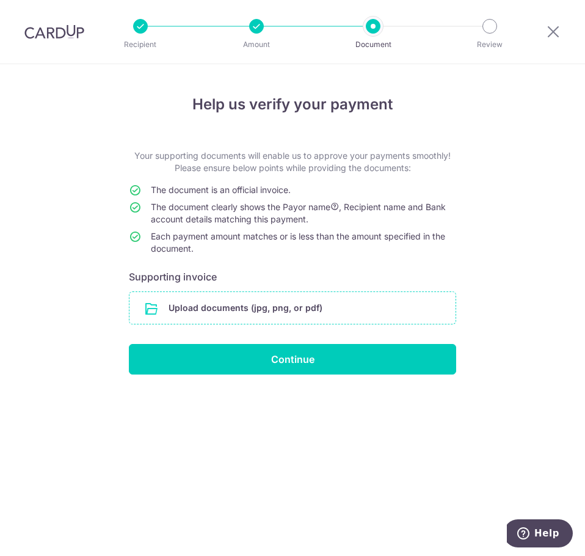
click at [269, 311] on input "file" at bounding box center [292, 308] width 326 height 32
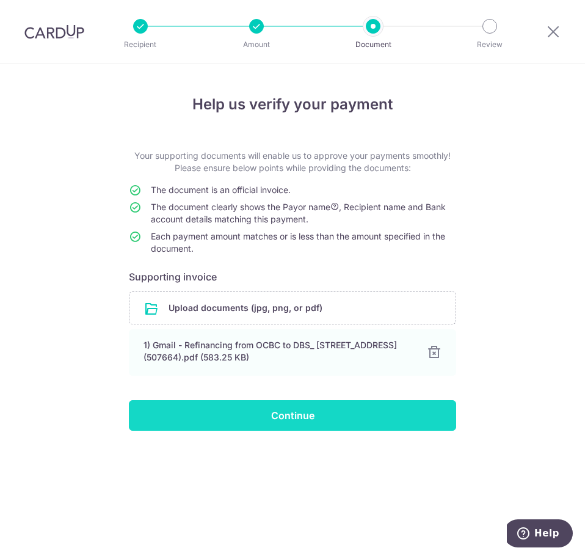
click at [265, 425] on input "Continue" at bounding box center [292, 415] width 327 height 31
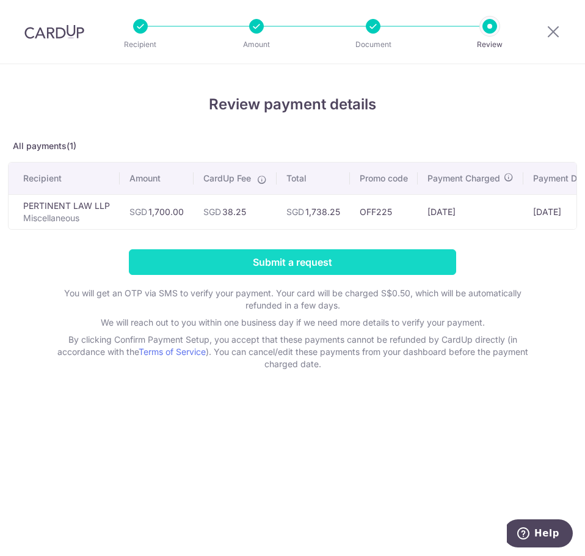
click at [313, 272] on input "Submit a request" at bounding box center [292, 262] width 327 height 26
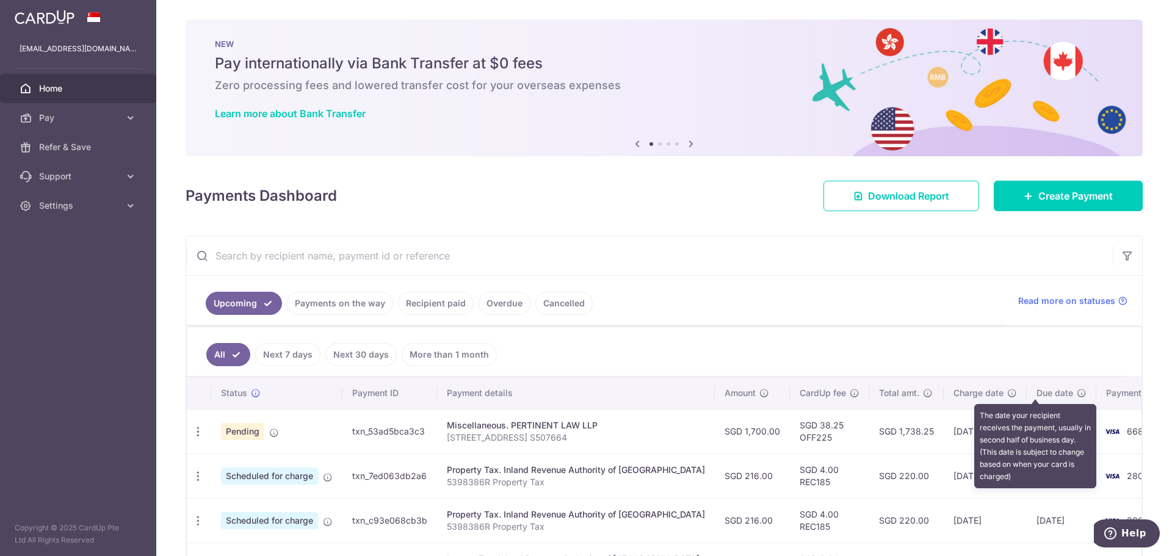
click at [1077, 397] on icon at bounding box center [1082, 393] width 10 height 10
